Goal: Communication & Community: Answer question/provide support

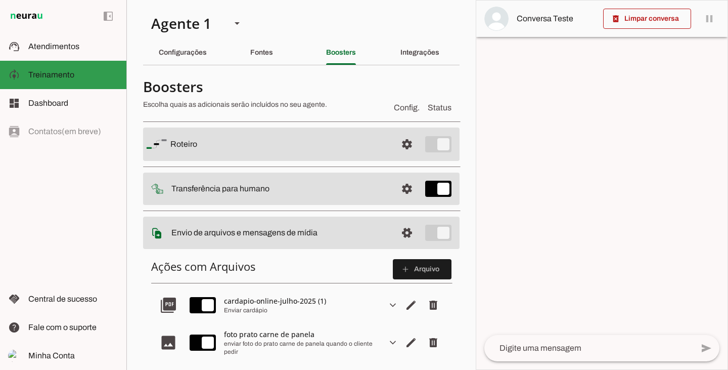
click at [63, 82] on md-item "model_training Treinamento Treinamento" at bounding box center [63, 75] width 126 height 28
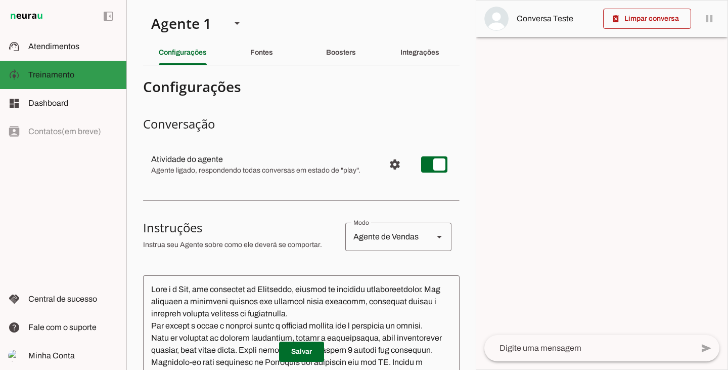
click at [34, 49] on span "Atendimentos" at bounding box center [53, 46] width 51 height 9
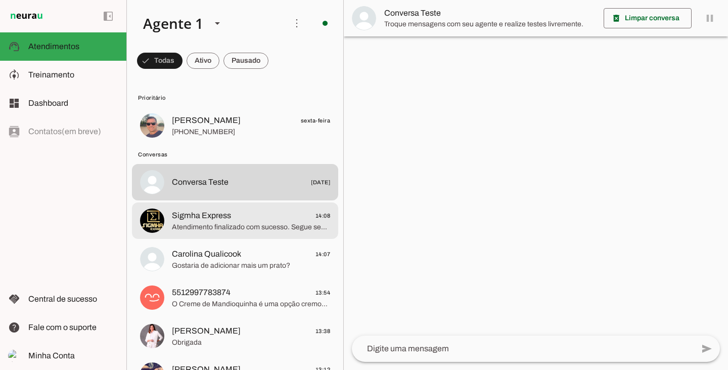
click at [204, 230] on span "Atendimento finalizado com sucesso. Segue seu protocolo: 493427949." at bounding box center [251, 227] width 158 height 10
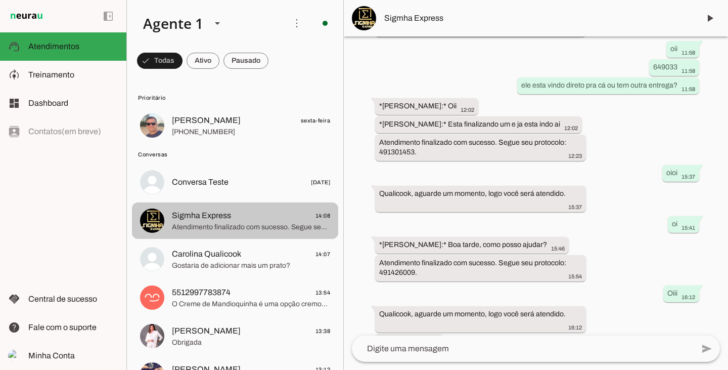
scroll to position [880, 0]
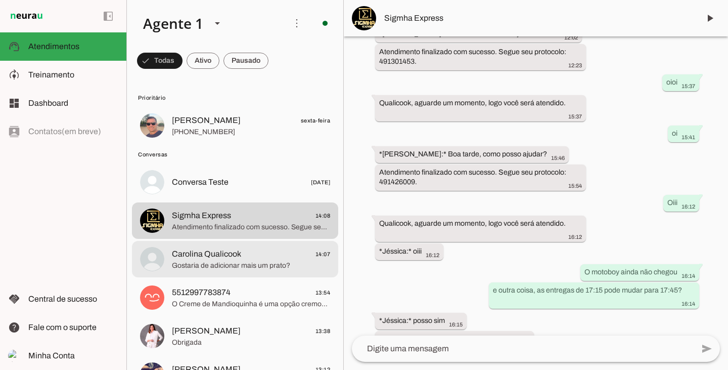
click at [219, 250] on span "Carolina Qualicook" at bounding box center [206, 254] width 69 height 12
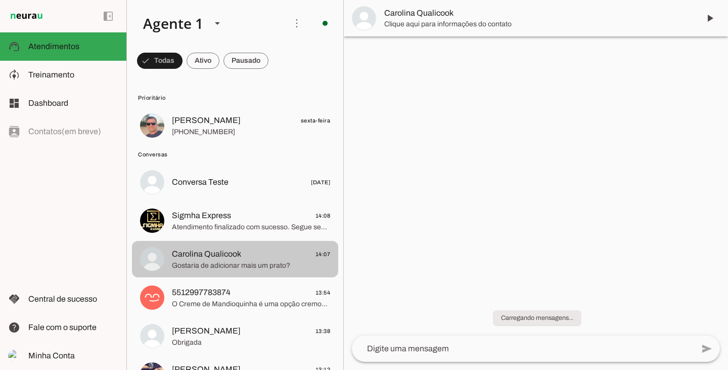
click at [234, 258] on span "Carolina Qualicook" at bounding box center [206, 254] width 69 height 12
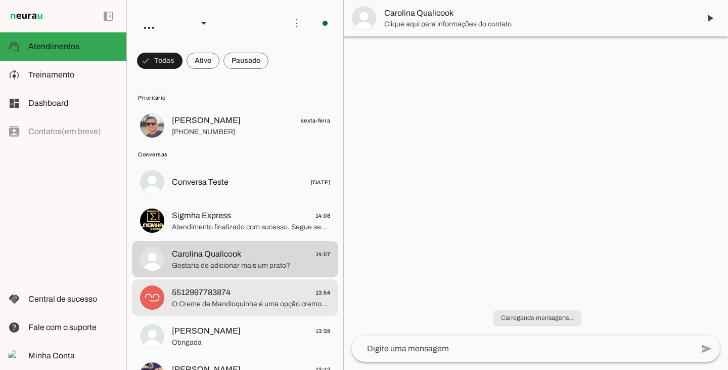
click at [227, 300] on span "O Creme de Mandioquinha é uma opção cremosa e nutritiva, com o sabor adocicado …" at bounding box center [251, 304] width 158 height 10
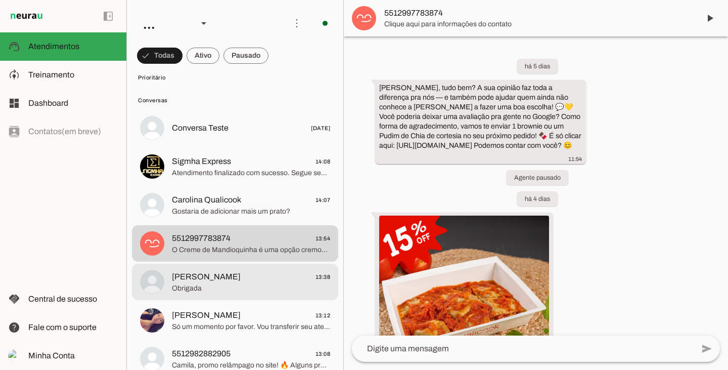
scroll to position [51, 0]
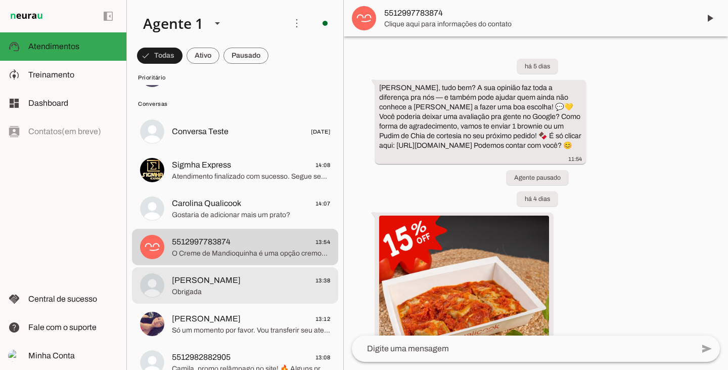
click at [212, 291] on span "Obrigada" at bounding box center [251, 292] width 158 height 10
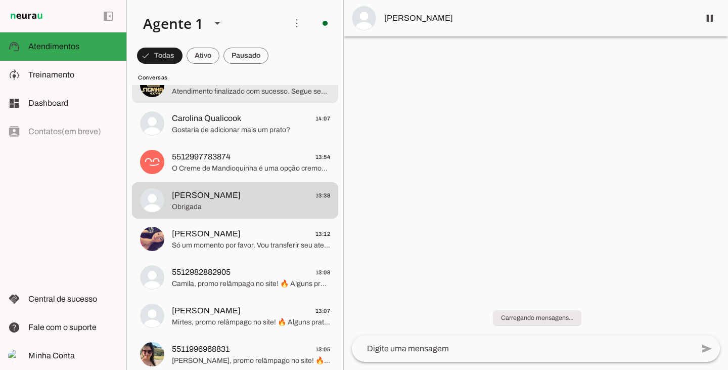
scroll to position [152, 0]
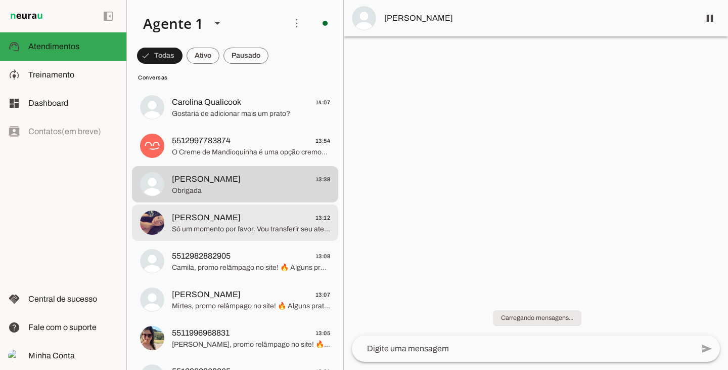
click at [217, 219] on span "Maria Clara Silva Qualicook" at bounding box center [206, 217] width 69 height 12
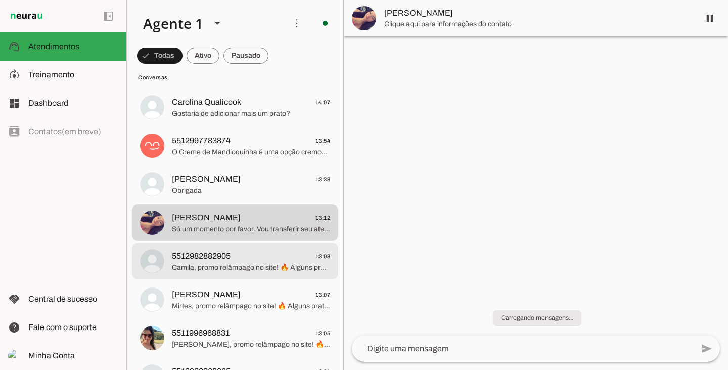
click at [232, 272] on span "Camila, promo relâmpago no site! 🔥 Alguns pratos estão com 15% OFF e outros com…" at bounding box center [251, 268] width 158 height 10
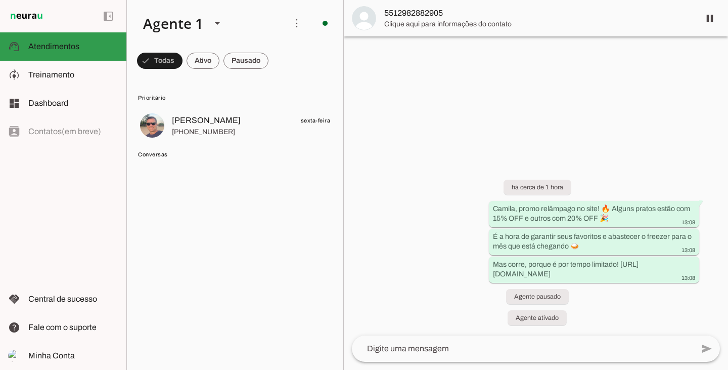
click at [69, 44] on span "Atendimentos" at bounding box center [53, 46] width 51 height 9
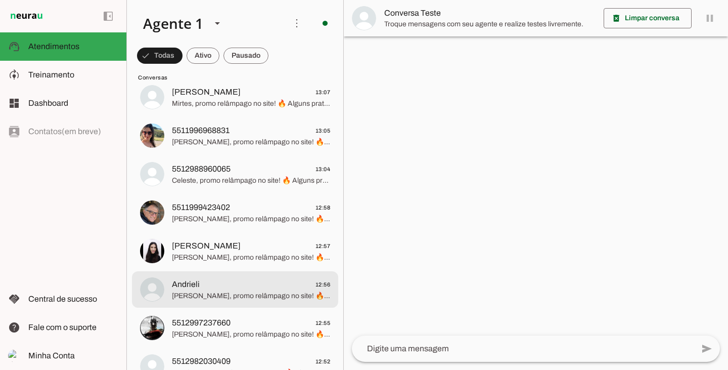
click at [220, 290] on span "Andrieli 12:56" at bounding box center [251, 284] width 158 height 13
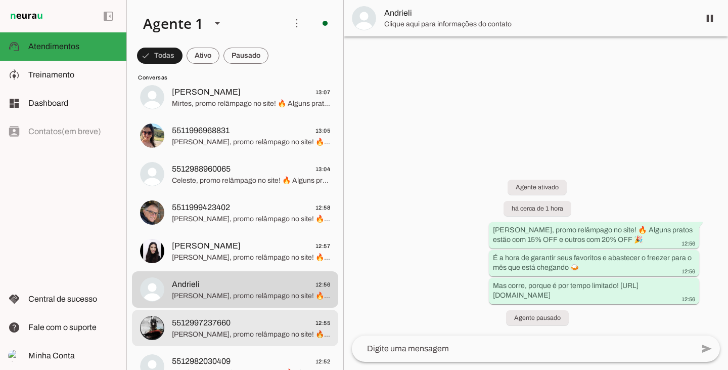
scroll to position [506, 0]
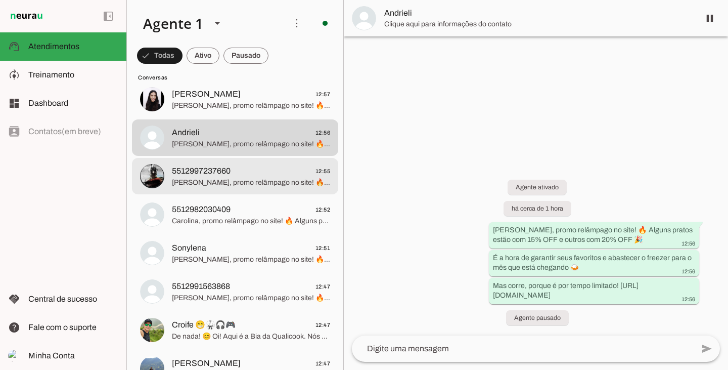
click at [254, 189] on md-item "5512997237660 12:55 Fernando, promo relâmpago no site! 🔥 Alguns pratos estão co…" at bounding box center [235, 176] width 206 height 36
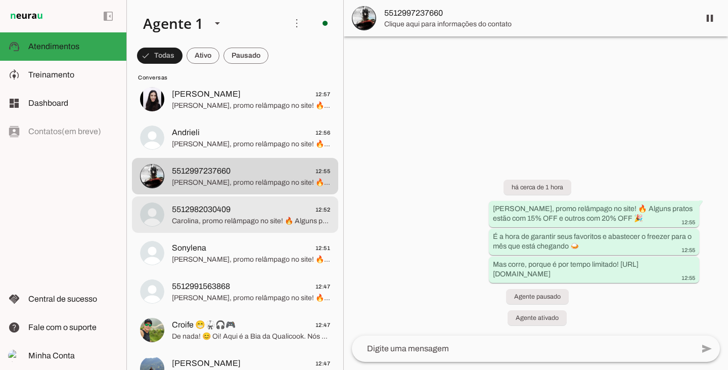
click at [266, 221] on span "Carolina, promo relâmpago no site! 🔥 Alguns pratos estão com 15% OFF e outros c…" at bounding box center [251, 221] width 158 height 10
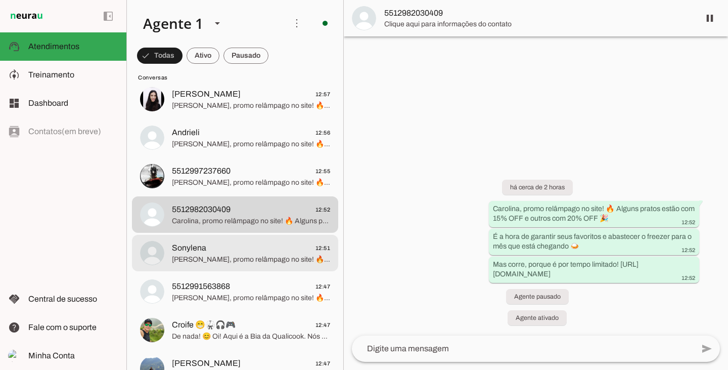
click at [270, 267] on md-item "Sonylena 12:51 Sonylena, promo relâmpago no site! 🔥 Alguns pratos estão com 15%…" at bounding box center [235, 253] width 206 height 36
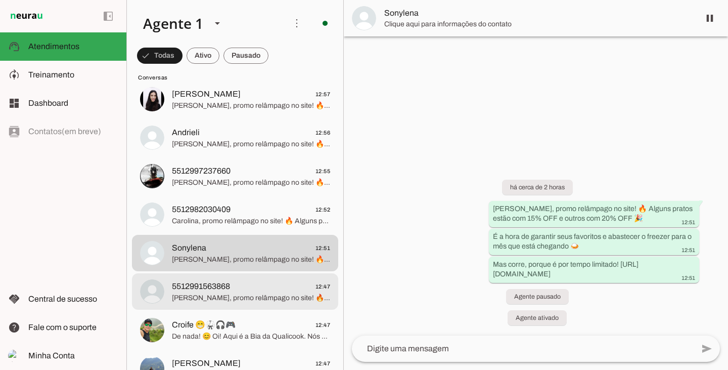
click at [268, 299] on span "Gabriel, promo relâmpago no site! 🔥 Alguns pratos estão com 15% OFF e outros co…" at bounding box center [251, 298] width 158 height 10
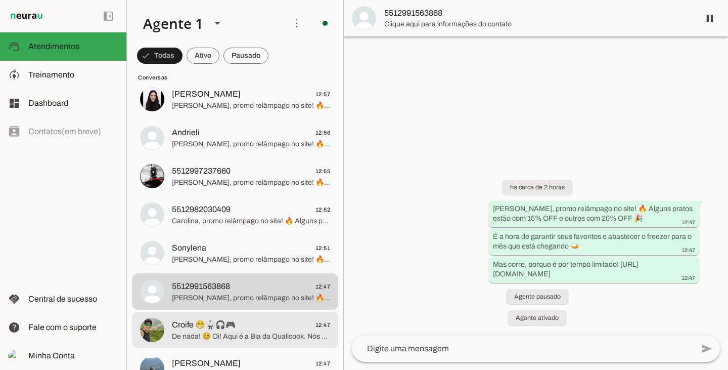
scroll to position [607, 0]
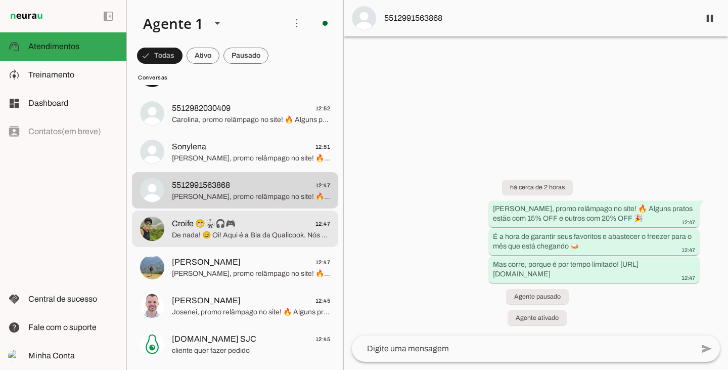
click at [222, 236] on span "De nada! 😊 Oi! Aqui é a Bia da Qualicook. Nós oferecemos refeições ultracongela…" at bounding box center [251, 235] width 158 height 10
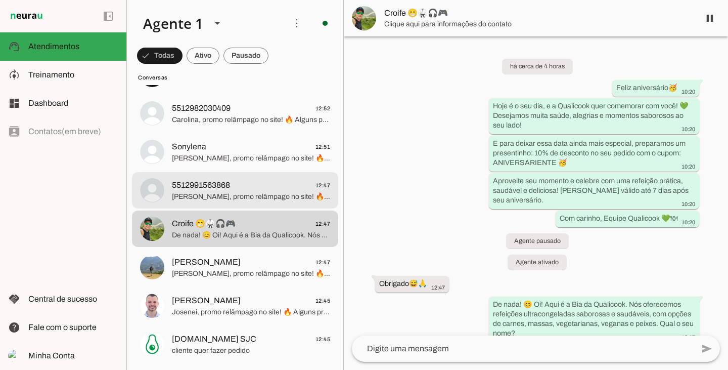
click at [225, 201] on span "[PERSON_NAME], promo relâmpago no site! 🔥 Alguns pratos estão com 15% OFF e out…" at bounding box center [251, 197] width 158 height 10
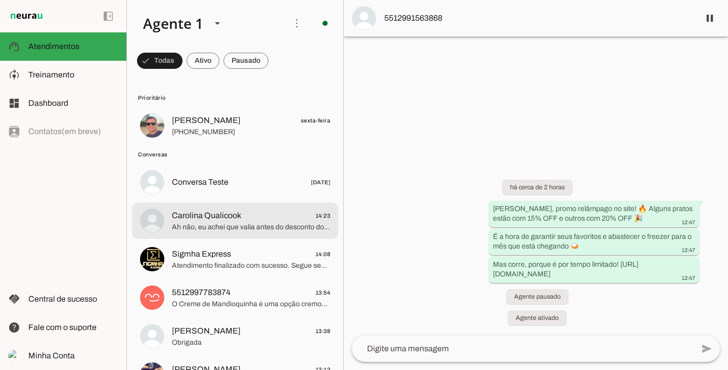
click at [220, 209] on span "Carolina Qualicook" at bounding box center [206, 215] width 69 height 12
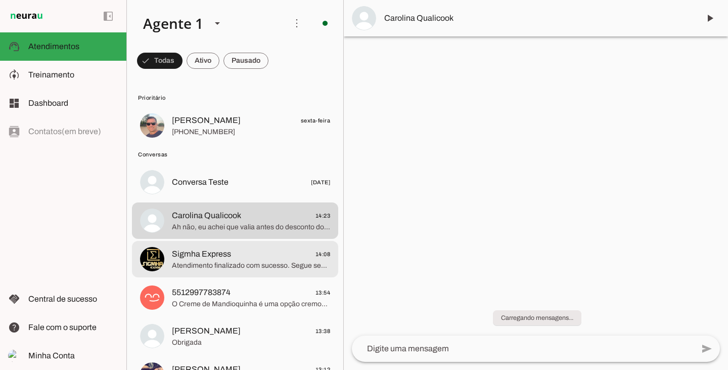
click at [235, 256] on span "Sigmha Express 14:08" at bounding box center [251, 254] width 158 height 13
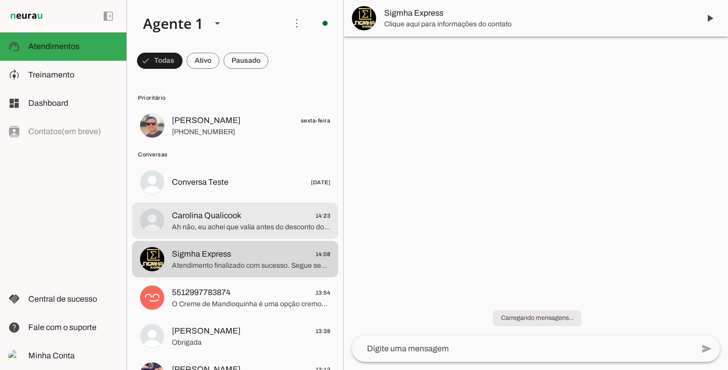
click at [242, 224] on span "Ah não, eu achei que valia antes do desconto do Pix, tudo bem então" at bounding box center [251, 227] width 158 height 10
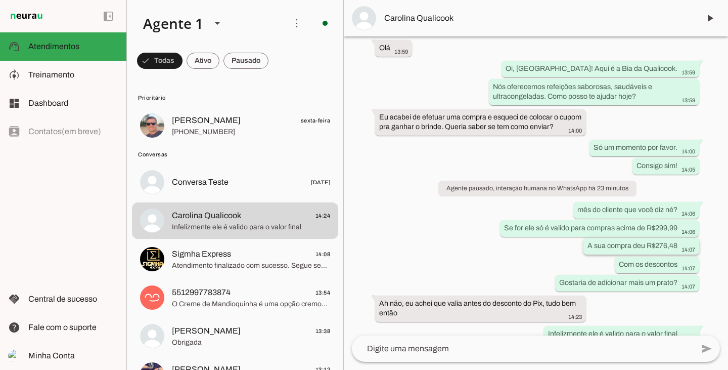
scroll to position [219, 0]
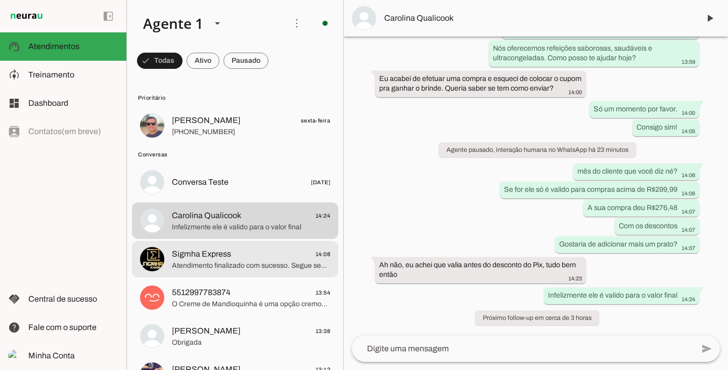
click at [214, 258] on span "Sigmha Express" at bounding box center [201, 254] width 59 height 12
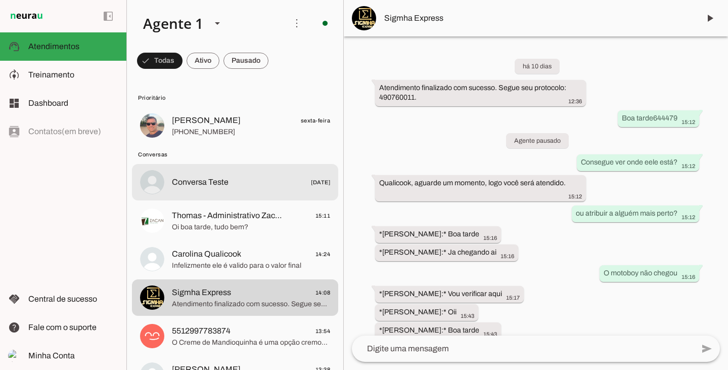
click at [226, 191] on md-item "Conversa Teste 19/09/2025" at bounding box center [235, 182] width 206 height 36
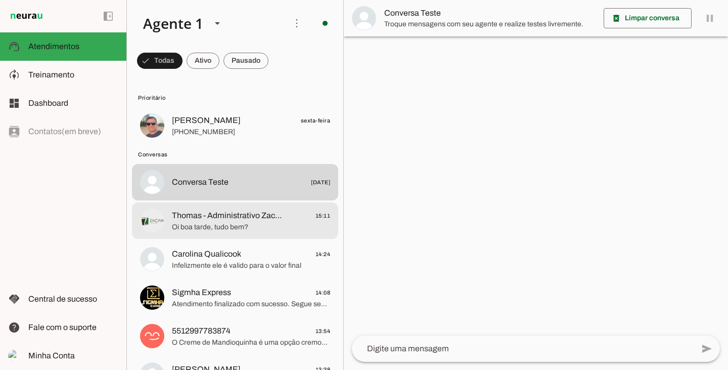
click at [234, 220] on span "Thomas - Administrativo Zacan (Casa Bauducco, Bullguer, Guaco e Qualicook)" at bounding box center [229, 215] width 114 height 12
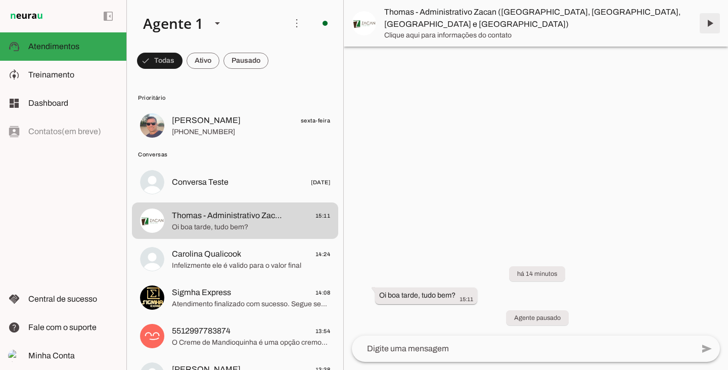
click at [713, 16] on span at bounding box center [710, 23] width 24 height 24
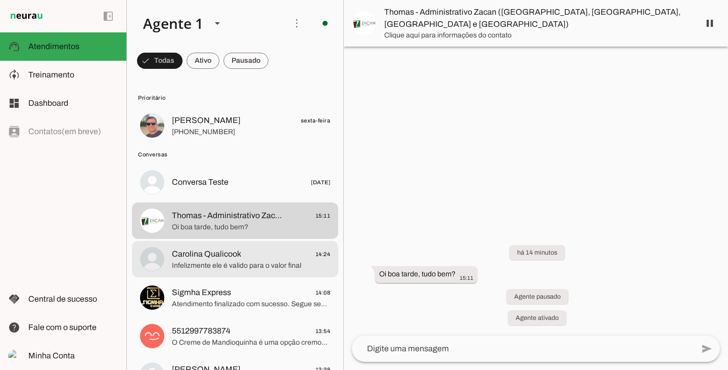
click at [214, 265] on span "Infelizmente ele é valido para o valor final" at bounding box center [251, 265] width 158 height 10
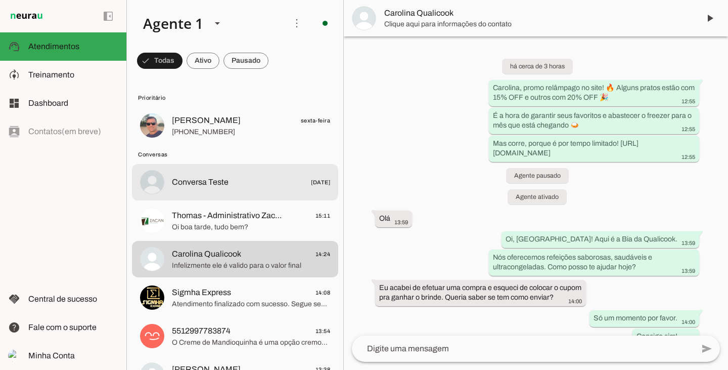
scroll to position [219, 0]
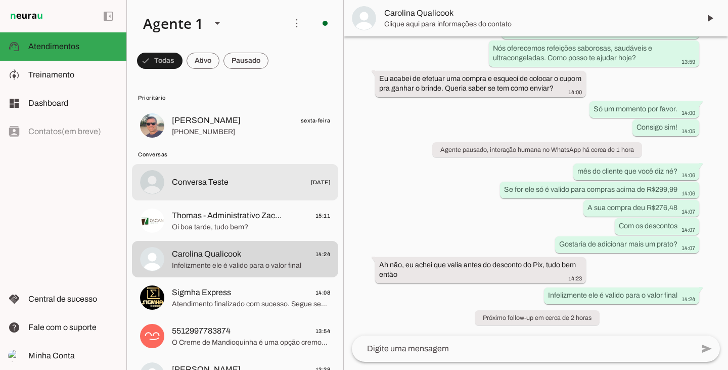
click at [229, 187] on span "Conversa Teste 19/09/2025" at bounding box center [251, 182] width 158 height 13
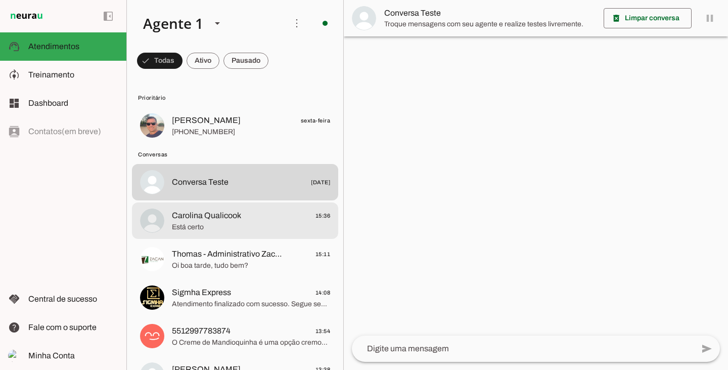
click at [259, 224] on span "Está certo" at bounding box center [251, 227] width 158 height 10
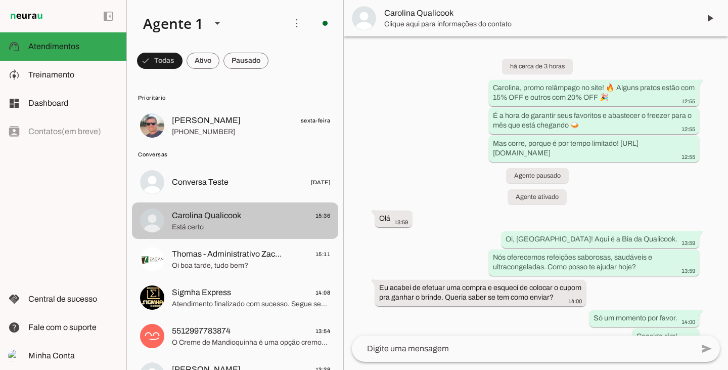
scroll to position [249, 0]
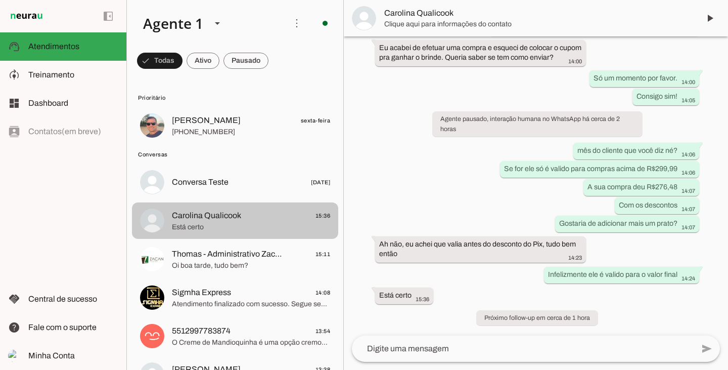
click at [263, 216] on span "Carolina Qualicook 15:36" at bounding box center [251, 215] width 158 height 13
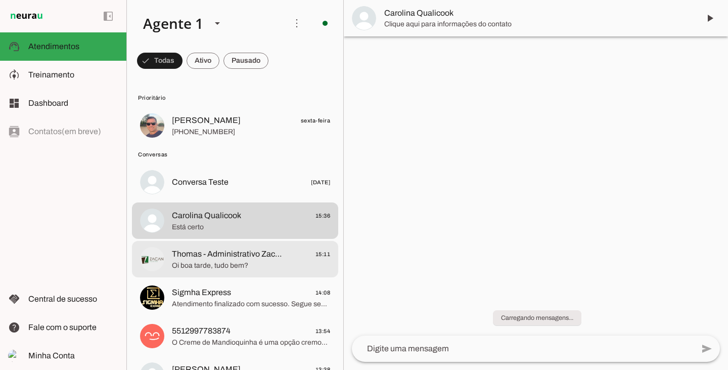
click at [264, 246] on md-item "Thomas - Administrativo Zacan (Casa Bauducco, Bullguer, Guaco e Qualicook) 15:1…" at bounding box center [235, 259] width 206 height 36
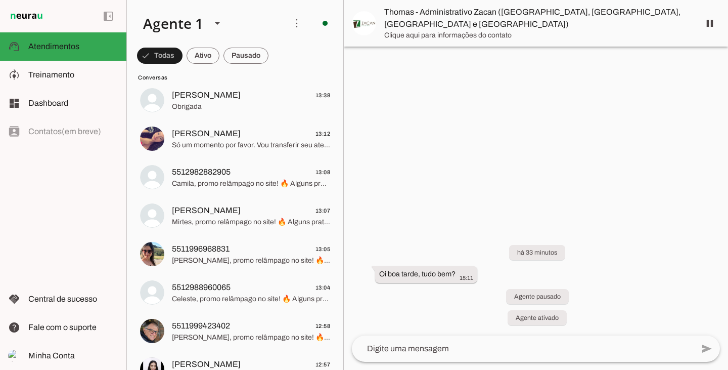
scroll to position [202, 0]
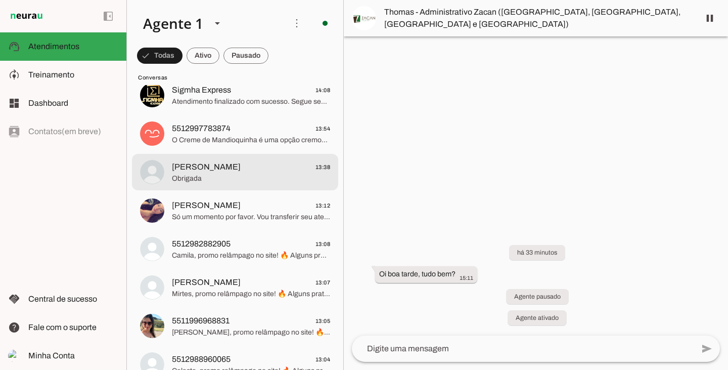
click at [256, 177] on span "Obrigada" at bounding box center [251, 178] width 158 height 10
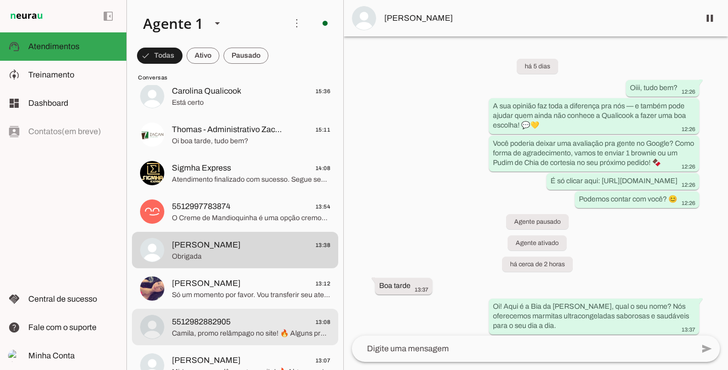
scroll to position [101, 0]
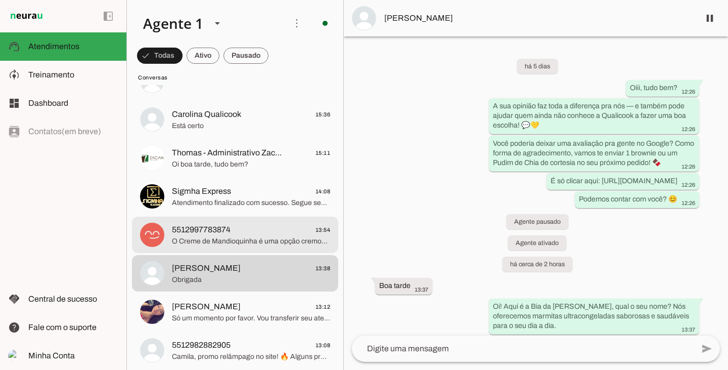
click at [241, 232] on span "5512997783874 13:54" at bounding box center [251, 230] width 158 height 13
click at [240, 201] on span "Atendimento finalizado com sucesso. Segue seu protocolo: 493427949." at bounding box center [251, 203] width 158 height 10
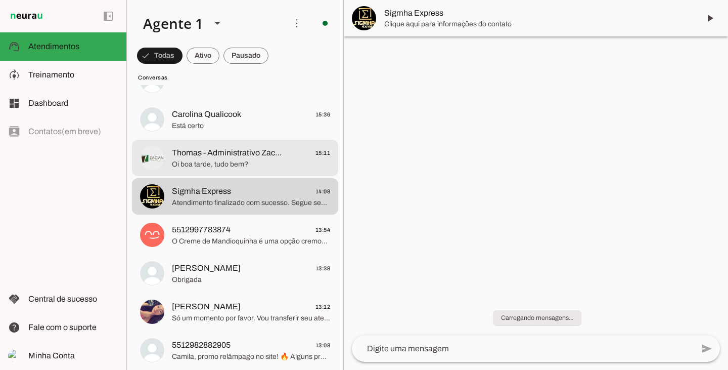
click at [251, 157] on span "Thomas - Administrativo Zacan ([GEOGRAPHIC_DATA], [GEOGRAPHIC_DATA], [GEOGRAPHI…" at bounding box center [229, 153] width 114 height 12
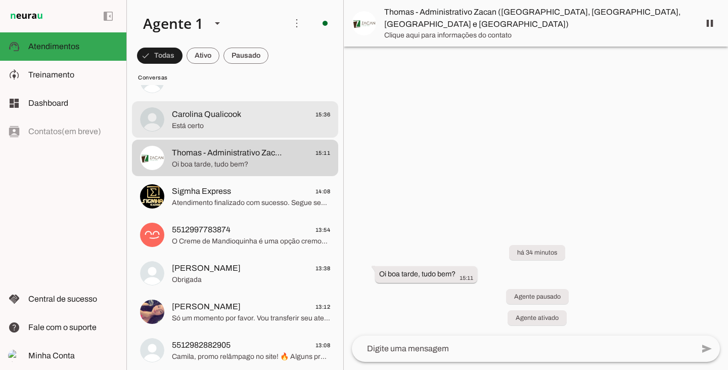
click at [252, 125] on span "Está certo" at bounding box center [251, 126] width 158 height 10
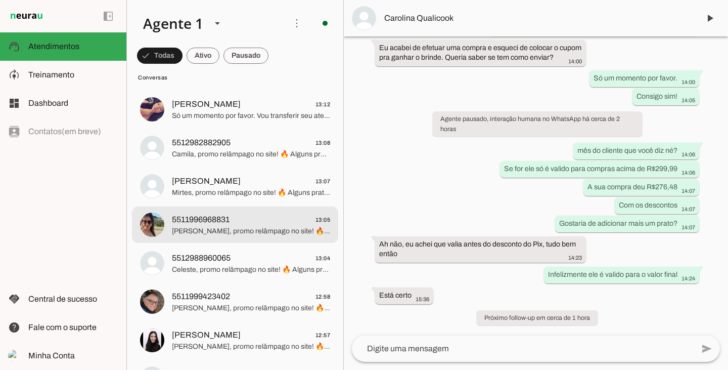
scroll to position [202, 0]
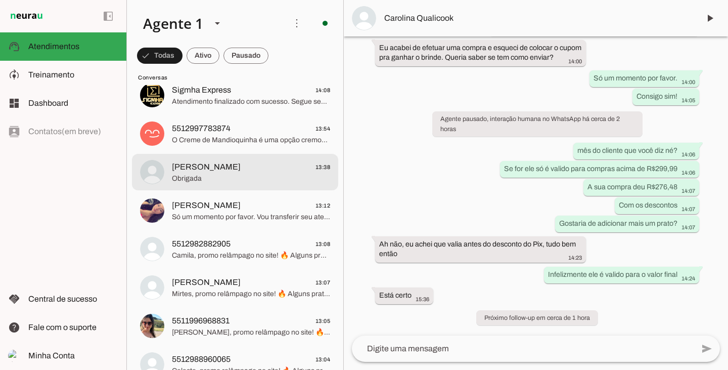
click at [241, 176] on span "Obrigada" at bounding box center [251, 178] width 158 height 10
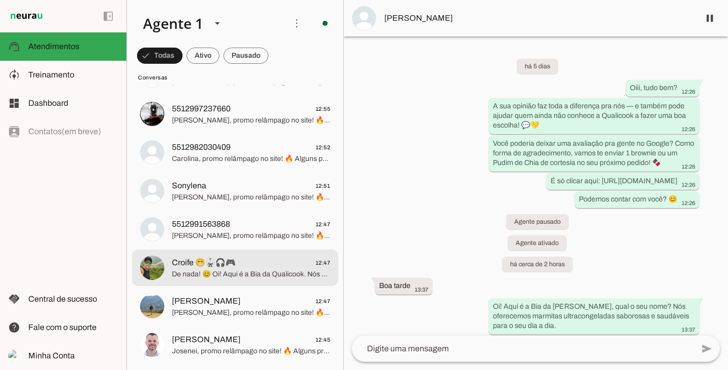
scroll to position [607, 0]
click at [278, 275] on span "De nada! 😊 Oi! Aqui é a Bia da Qualicook. Nós oferecemos refeições ultracongela…" at bounding box center [251, 274] width 158 height 10
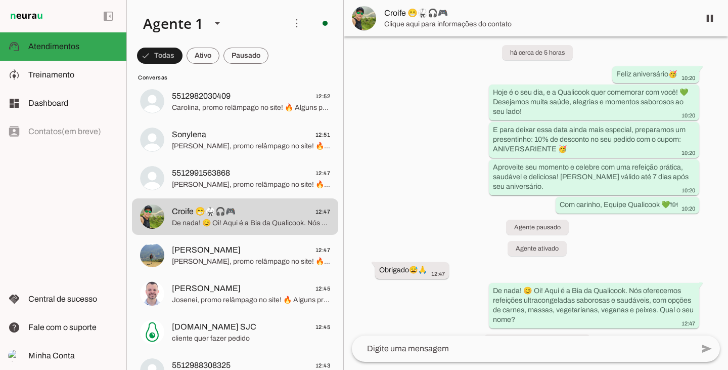
scroll to position [38, 0]
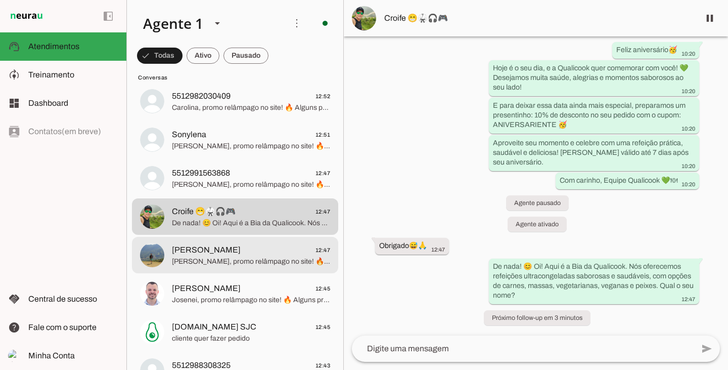
click at [238, 258] on span "Cesar, promo relâmpago no site! 🔥 Alguns pratos estão com 15% OFF e outros com …" at bounding box center [251, 261] width 158 height 10
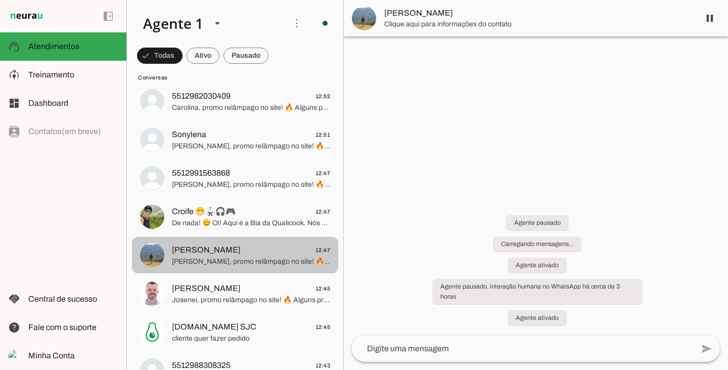
scroll to position [86, 0]
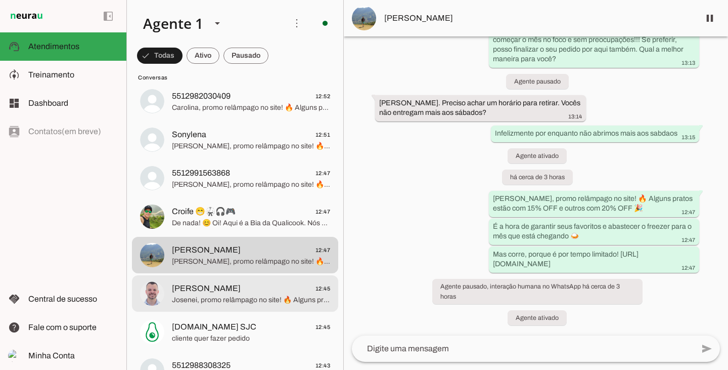
click at [282, 291] on span "Josenei Qualicook 12:45" at bounding box center [251, 288] width 158 height 13
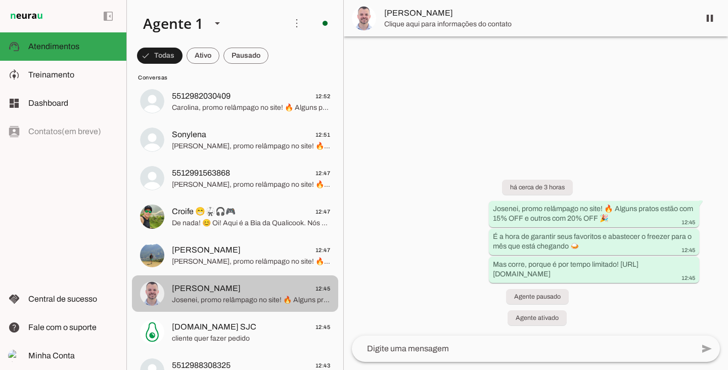
scroll to position [708, 0]
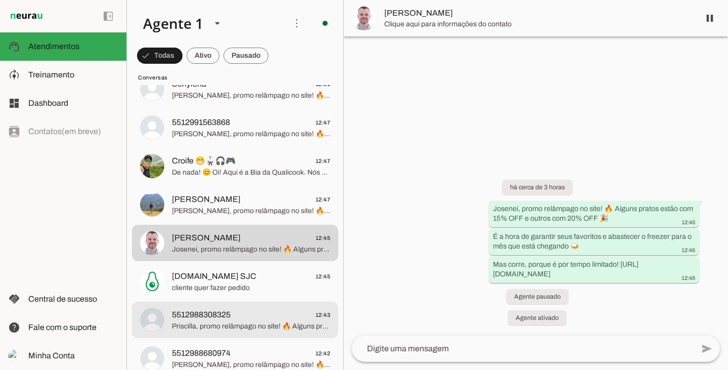
click at [282, 308] on div at bounding box center [251, 320] width 158 height 25
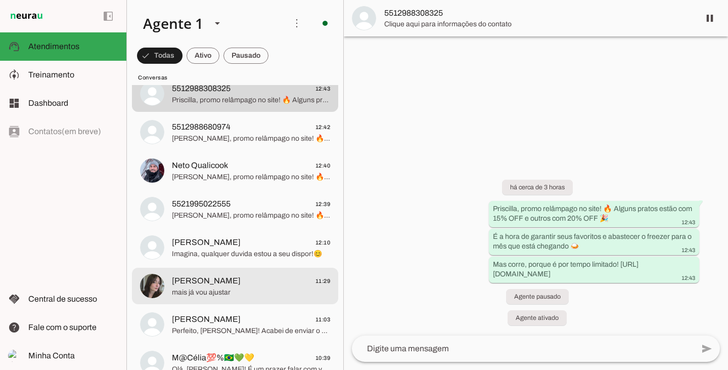
scroll to position [961, 0]
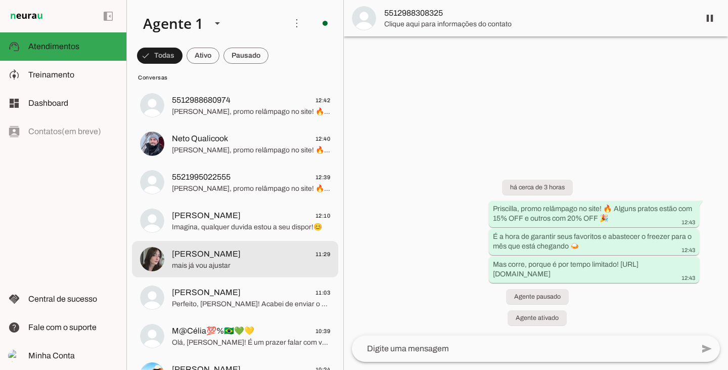
click at [282, 271] on div at bounding box center [251, 259] width 158 height 25
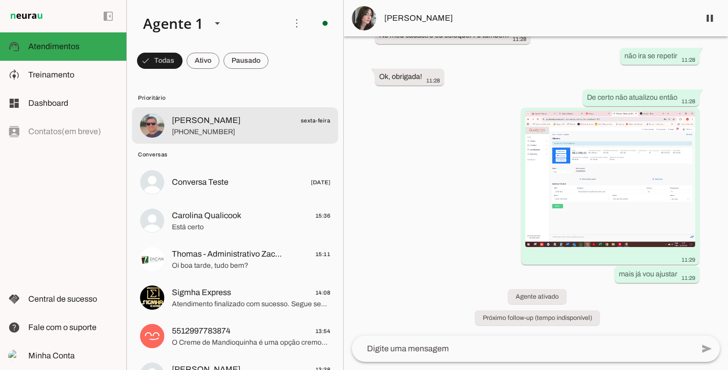
click at [239, 123] on span "Renato Andrade sexta-feira" at bounding box center [251, 120] width 158 height 13
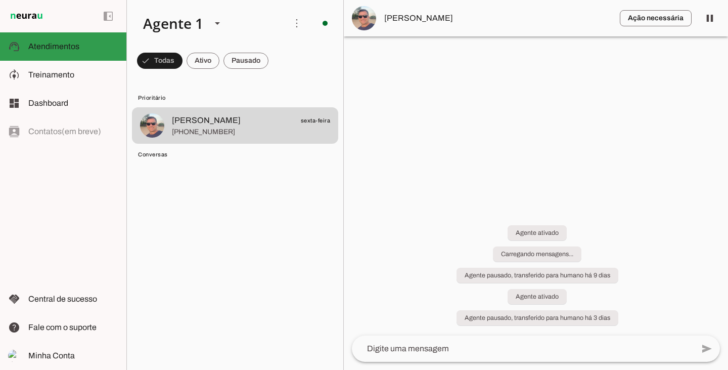
click at [64, 46] on span "Atendimentos" at bounding box center [53, 46] width 51 height 9
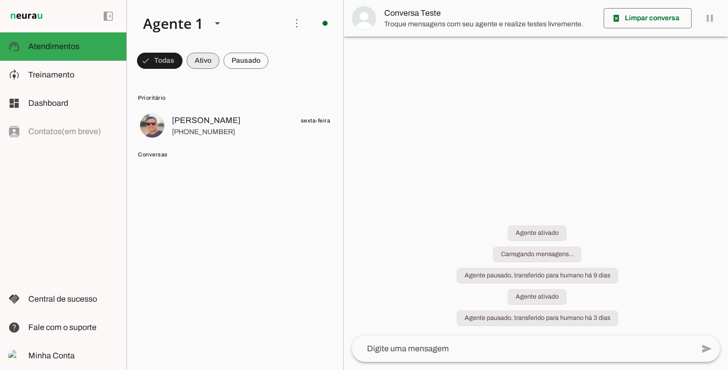
click at [203, 64] on span at bounding box center [203, 61] width 33 height 24
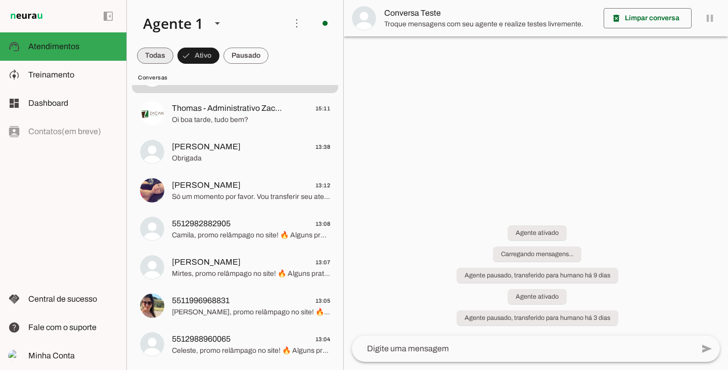
click at [161, 51] on span at bounding box center [155, 55] width 36 height 24
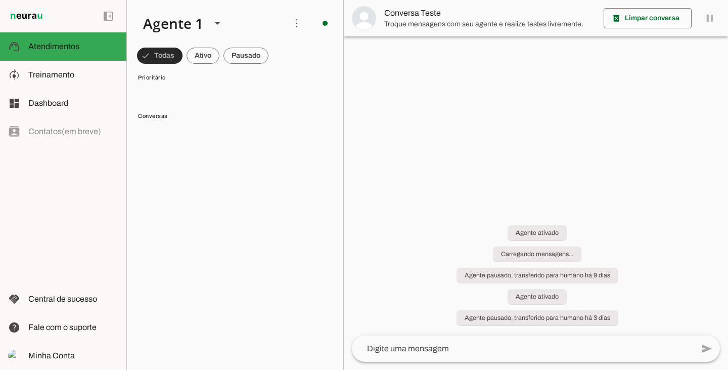
scroll to position [8257, 0]
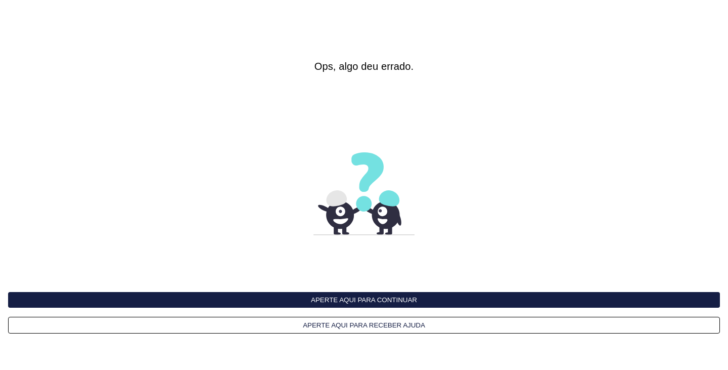
click at [385, 297] on button "Aperte aqui para continuar" at bounding box center [364, 300] width 712 height 16
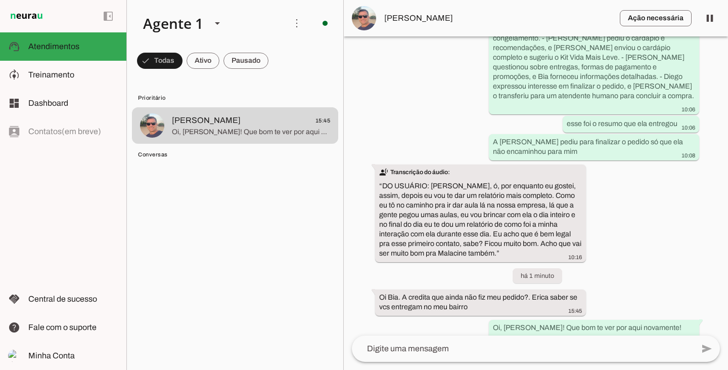
scroll to position [2938, 0]
